Goal: Browse casually: Explore the website without a specific task or goal

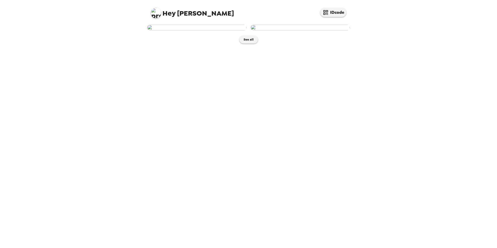
click at [205, 30] on img at bounding box center [196, 28] width 99 height 6
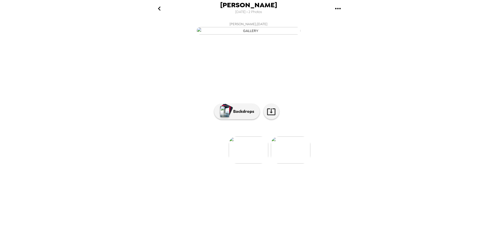
click at [295, 163] on img at bounding box center [290, 149] width 39 height 27
click at [193, 163] on img at bounding box center [206, 149] width 39 height 27
click at [228, 117] on img "button" at bounding box center [224, 111] width 9 height 11
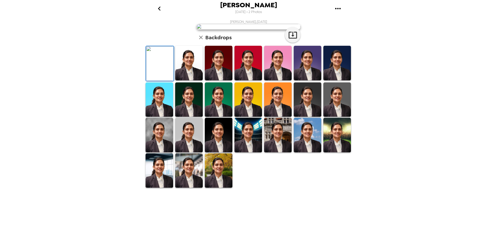
scroll to position [64, 0]
click at [213, 188] on img at bounding box center [219, 170] width 28 height 35
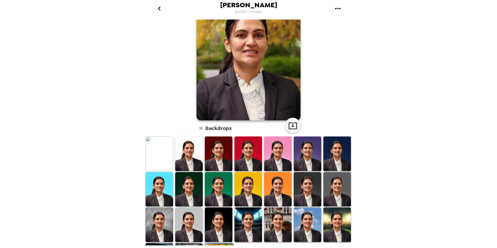
scroll to position [0, 0]
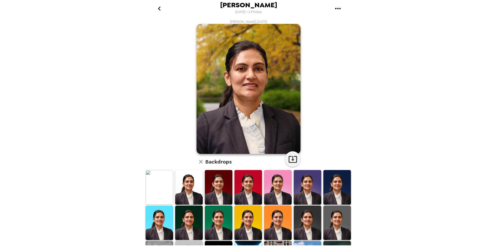
click at [305, 218] on img at bounding box center [308, 222] width 28 height 35
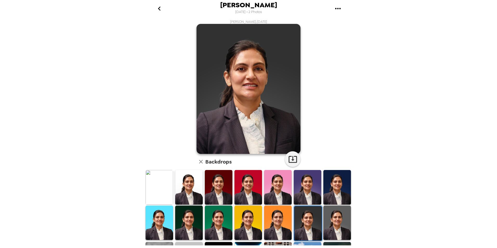
click at [329, 222] on img at bounding box center [337, 222] width 28 height 35
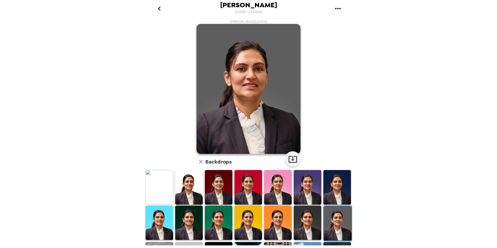
click at [242, 217] on img at bounding box center [248, 222] width 28 height 35
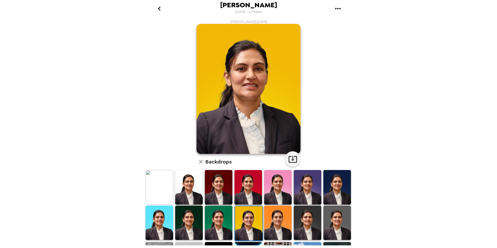
click at [228, 217] on img at bounding box center [219, 222] width 28 height 35
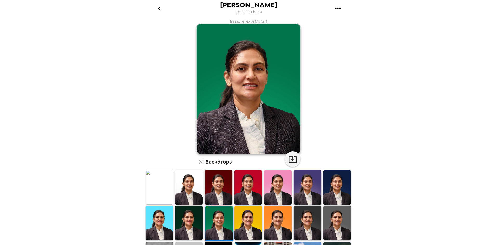
click at [156, 194] on img at bounding box center [159, 187] width 28 height 35
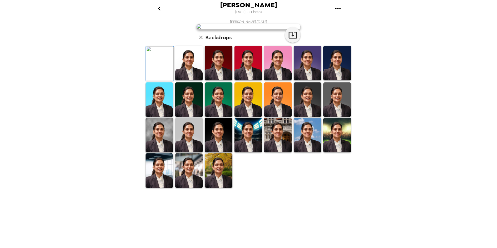
click at [208, 152] on img at bounding box center [219, 135] width 28 height 35
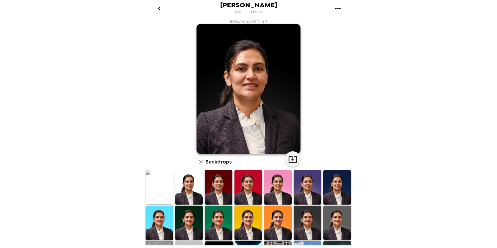
click at [164, 181] on img at bounding box center [159, 187] width 28 height 35
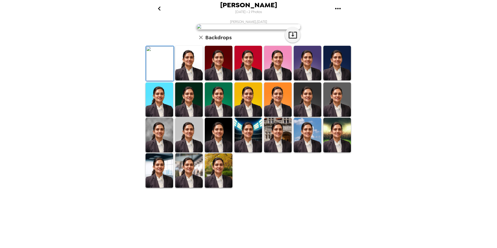
scroll to position [52, 0]
click at [162, 152] on img at bounding box center [159, 135] width 28 height 35
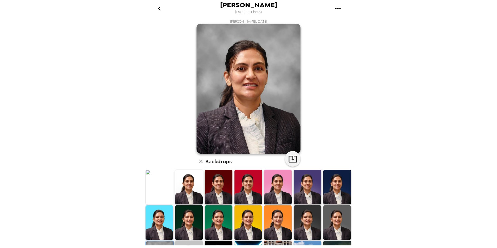
scroll to position [0, 0]
click at [191, 219] on img at bounding box center [189, 222] width 28 height 35
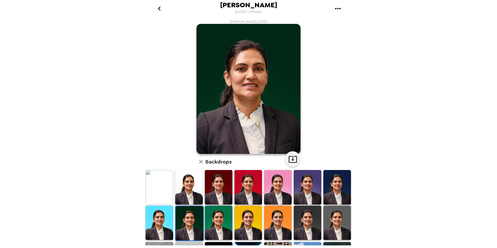
click at [311, 194] on img at bounding box center [308, 187] width 28 height 35
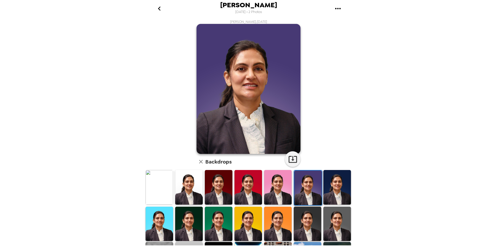
click at [242, 215] on img at bounding box center [248, 224] width 28 height 35
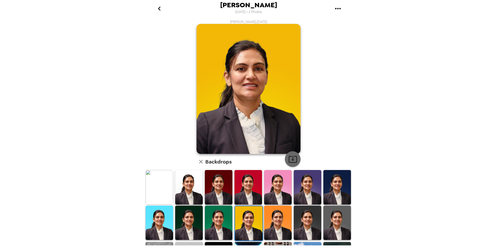
click at [290, 159] on icon "button" at bounding box center [292, 159] width 9 height 9
click at [420, 97] on div "Arthi RajaRajan 9/25/2025 • 2 Photos Arthi RajaRajan , 09-24-2025 Backdrops" at bounding box center [248, 124] width 497 height 248
click at [165, 185] on img at bounding box center [159, 187] width 28 height 35
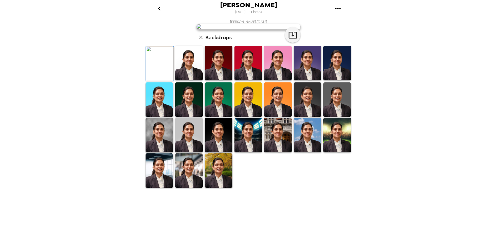
click at [183, 80] on img at bounding box center [189, 63] width 28 height 35
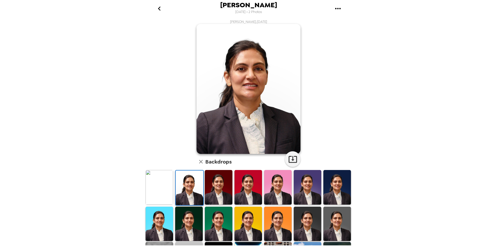
click at [161, 196] on img at bounding box center [159, 187] width 28 height 35
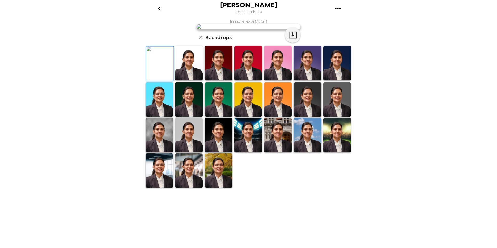
click at [272, 117] on img at bounding box center [278, 99] width 28 height 35
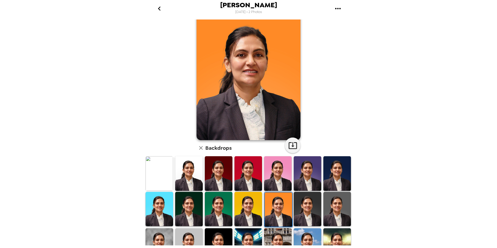
scroll to position [26, 0]
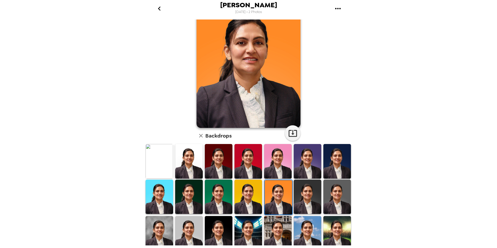
click at [297, 221] on img at bounding box center [308, 233] width 28 height 35
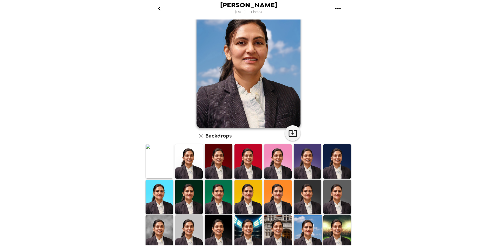
click at [337, 230] on img at bounding box center [337, 232] width 28 height 35
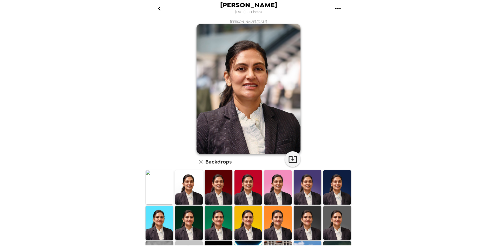
click at [51, 160] on div "[PERSON_NAME] [DATE] • 2 Photos [PERSON_NAME] , [DATE] Backdrops" at bounding box center [248, 124] width 497 height 248
click at [162, 187] on img at bounding box center [159, 187] width 28 height 34
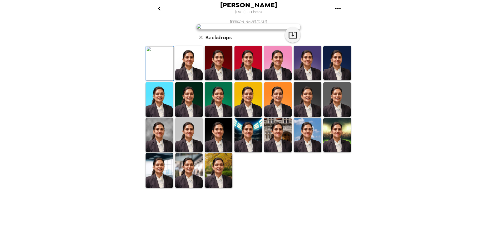
scroll to position [52, 0]
click at [276, 80] on img at bounding box center [278, 63] width 28 height 34
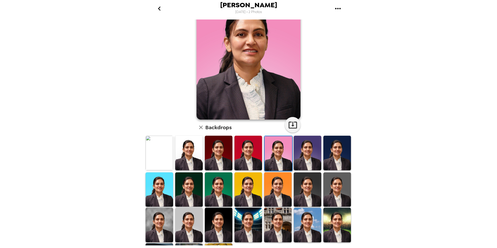
scroll to position [0, 0]
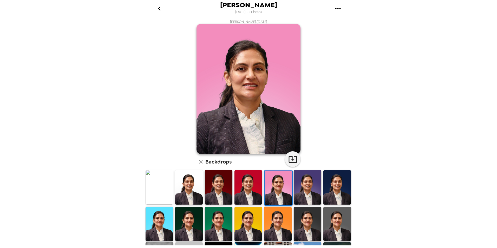
click at [42, 177] on div "[PERSON_NAME] [DATE] • 2 Photos [PERSON_NAME] , [DATE] Backdrops" at bounding box center [248, 124] width 497 height 248
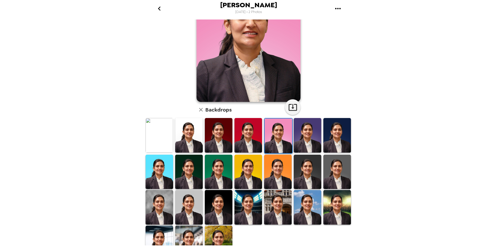
scroll to position [64, 0]
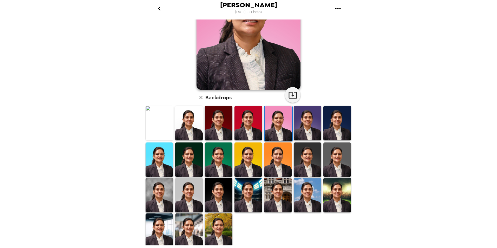
click at [160, 222] on img at bounding box center [159, 230] width 28 height 34
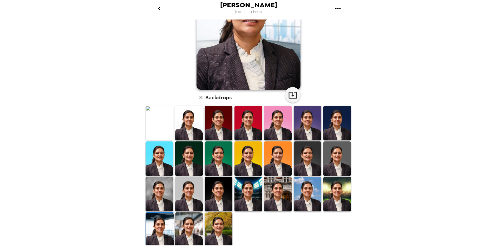
click at [215, 221] on img at bounding box center [219, 229] width 28 height 34
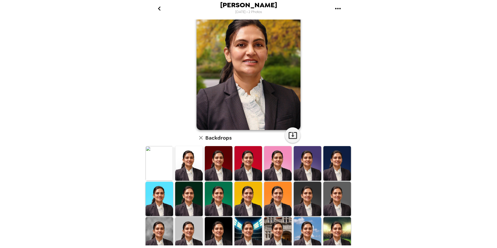
scroll to position [12, 0]
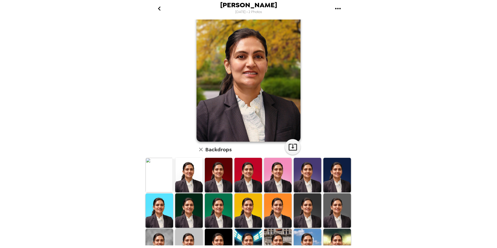
click at [333, 184] on img at bounding box center [337, 175] width 28 height 34
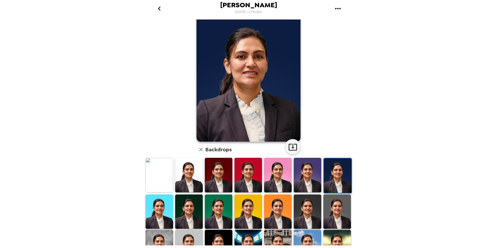
click at [335, 207] on img at bounding box center [337, 211] width 28 height 34
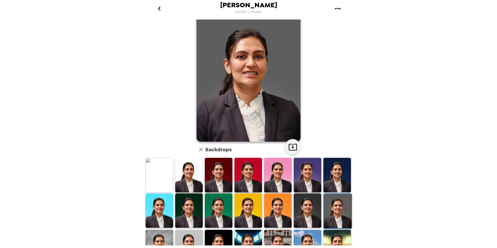
click at [304, 217] on img at bounding box center [308, 210] width 28 height 34
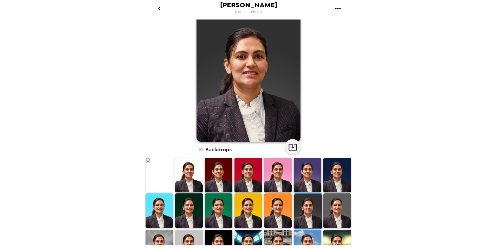
scroll to position [38, 0]
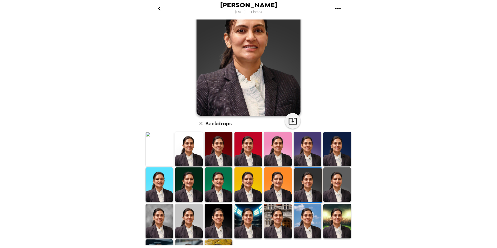
click at [272, 222] on img at bounding box center [278, 221] width 28 height 34
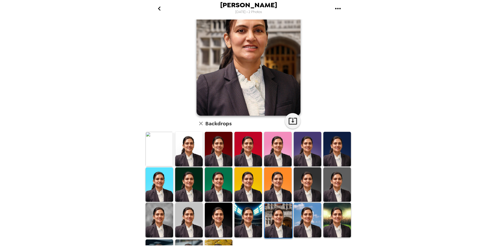
click at [332, 217] on img at bounding box center [337, 220] width 28 height 34
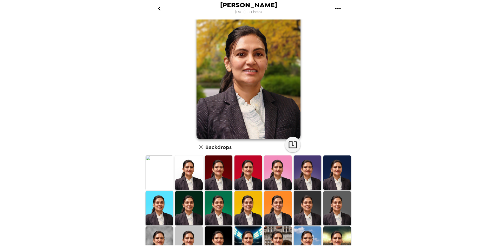
scroll to position [0, 0]
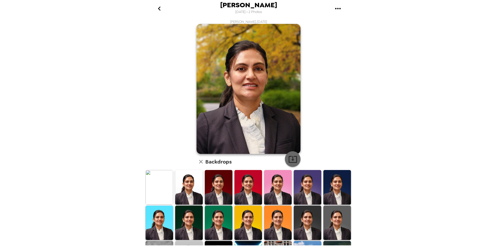
click at [290, 160] on icon "button" at bounding box center [292, 159] width 8 height 7
drag, startPoint x: 425, startPoint y: 207, endPoint x: 353, endPoint y: 209, distance: 72.3
click at [425, 207] on div "Arthi RajaRajan 9/25/2025 • 2 Photos Arthi RajaRajan , 09-24-2025 Backdrops" at bounding box center [248, 124] width 497 height 248
click at [407, 147] on div "Arthi RajaRajan 9/25/2025 • 2 Photos Arthi RajaRajan , 09-24-2025 Backdrops" at bounding box center [248, 124] width 497 height 248
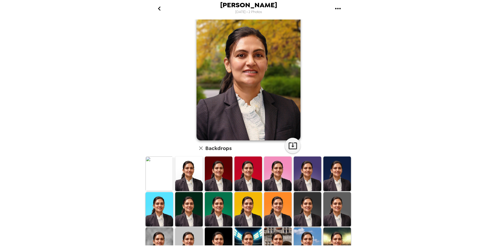
scroll to position [26, 0]
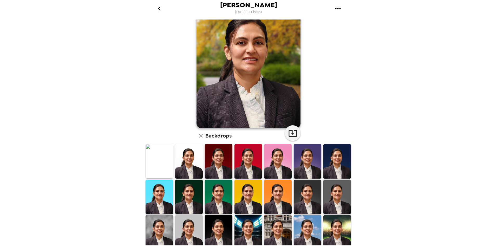
click at [454, 108] on div "Arthi RajaRajan 9/25/2025 • 2 Photos Arthi RajaRajan , 09-24-2025 Backdrops" at bounding box center [248, 124] width 497 height 248
click at [291, 132] on icon "button" at bounding box center [292, 133] width 9 height 9
click at [462, 108] on div "Arthi RajaRajan 9/25/2025 • 2 Photos Arthi RajaRajan , 09-24-2025 Backdrops" at bounding box center [248, 124] width 497 height 248
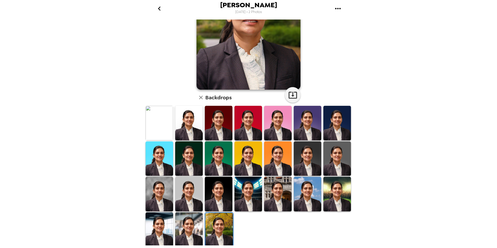
click at [194, 233] on img at bounding box center [189, 229] width 28 height 34
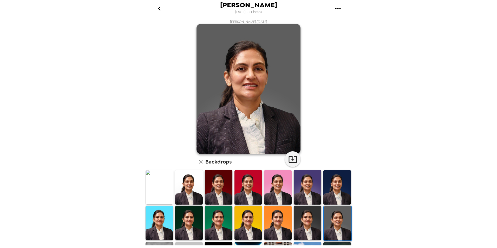
scroll to position [12, 0]
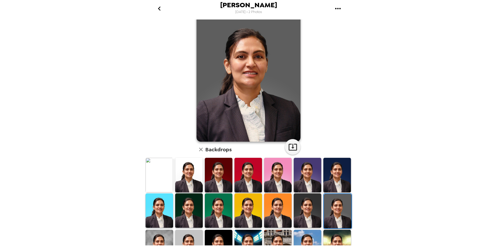
click at [327, 239] on img at bounding box center [337, 247] width 28 height 34
